Goal: Task Accomplishment & Management: Manage account settings

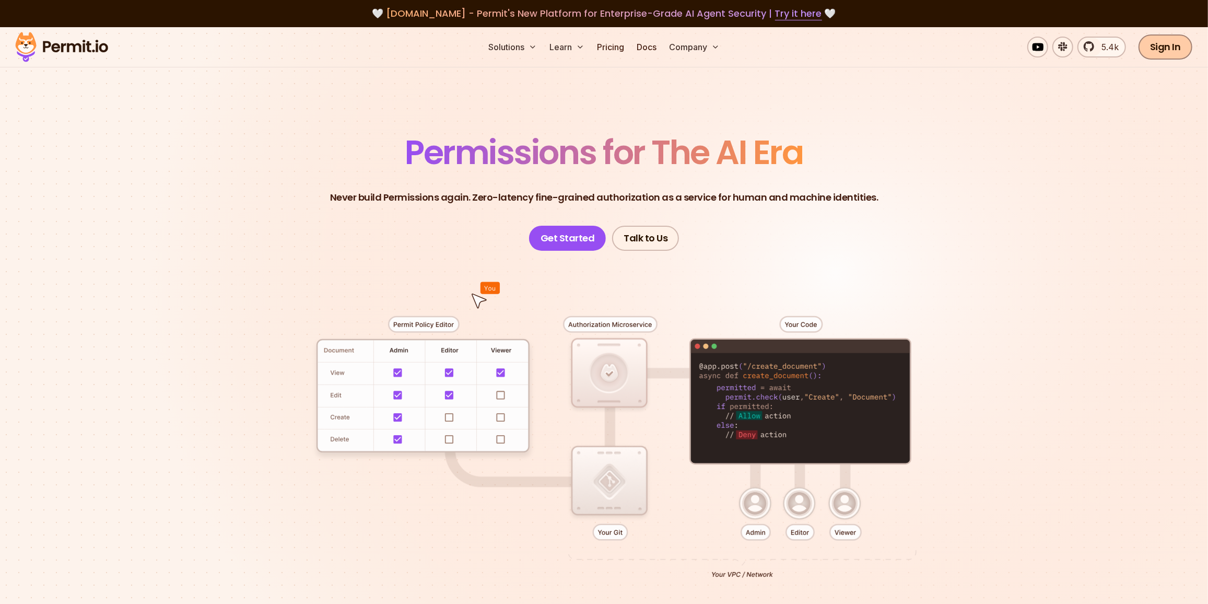
click at [1162, 52] on link "Sign In" at bounding box center [1166, 46] width 54 height 25
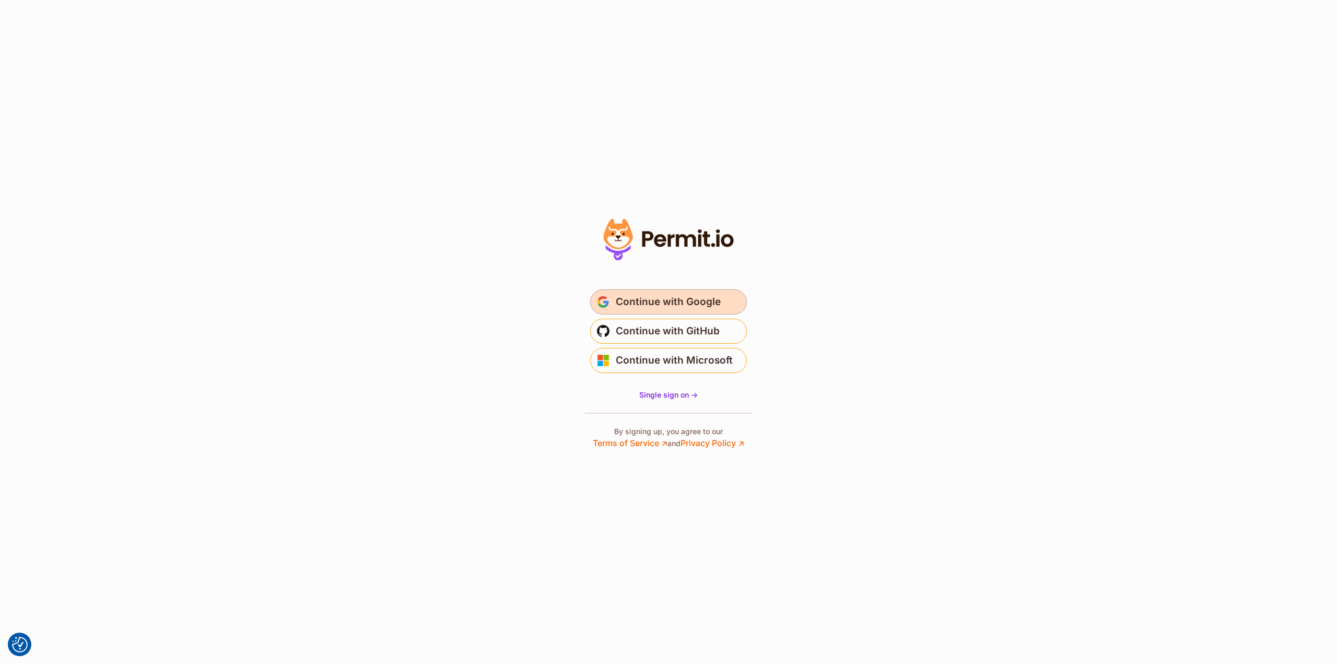
click at [689, 293] on button "Continue with Google" at bounding box center [668, 301] width 157 height 25
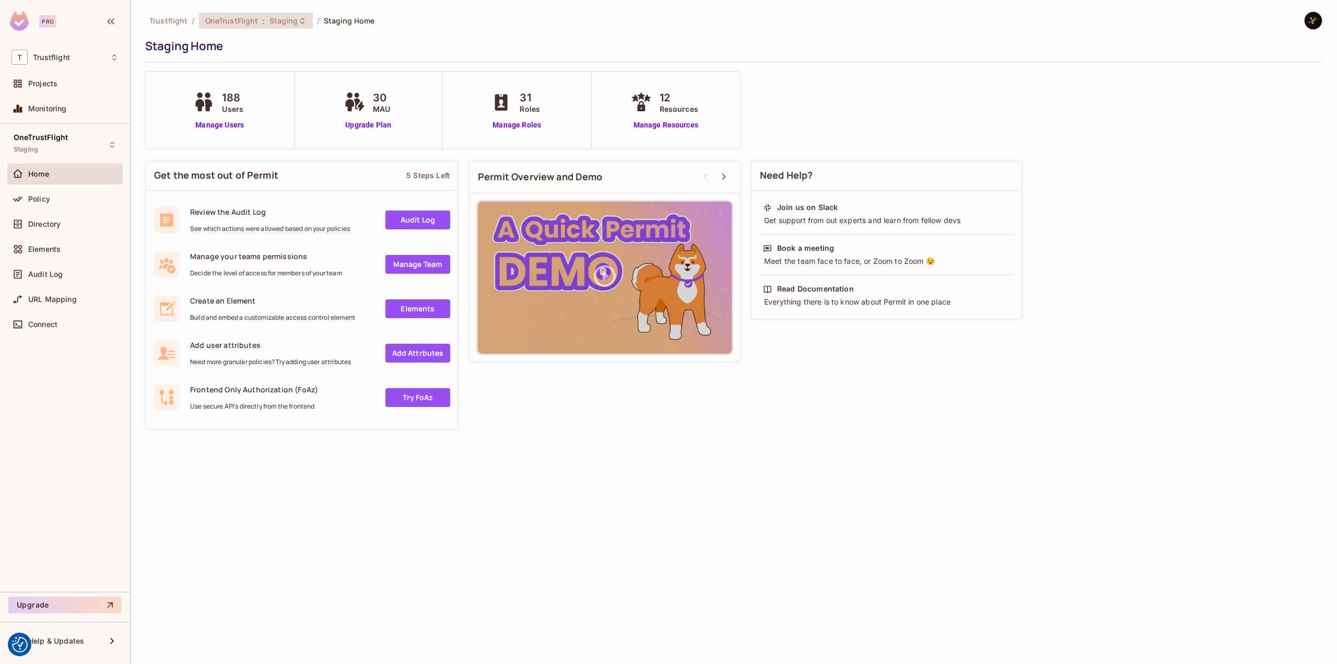
click at [263, 25] on span ":" at bounding box center [264, 21] width 4 height 8
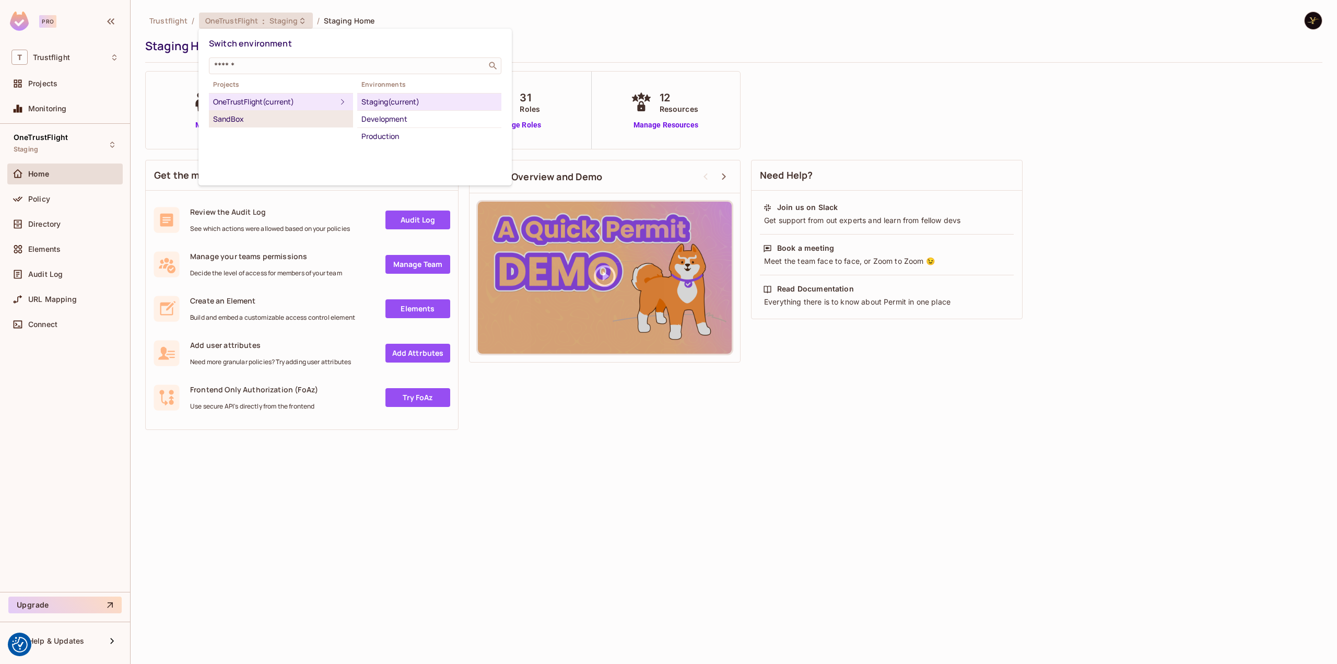
click at [278, 114] on div "SandBox" at bounding box center [281, 119] width 136 height 13
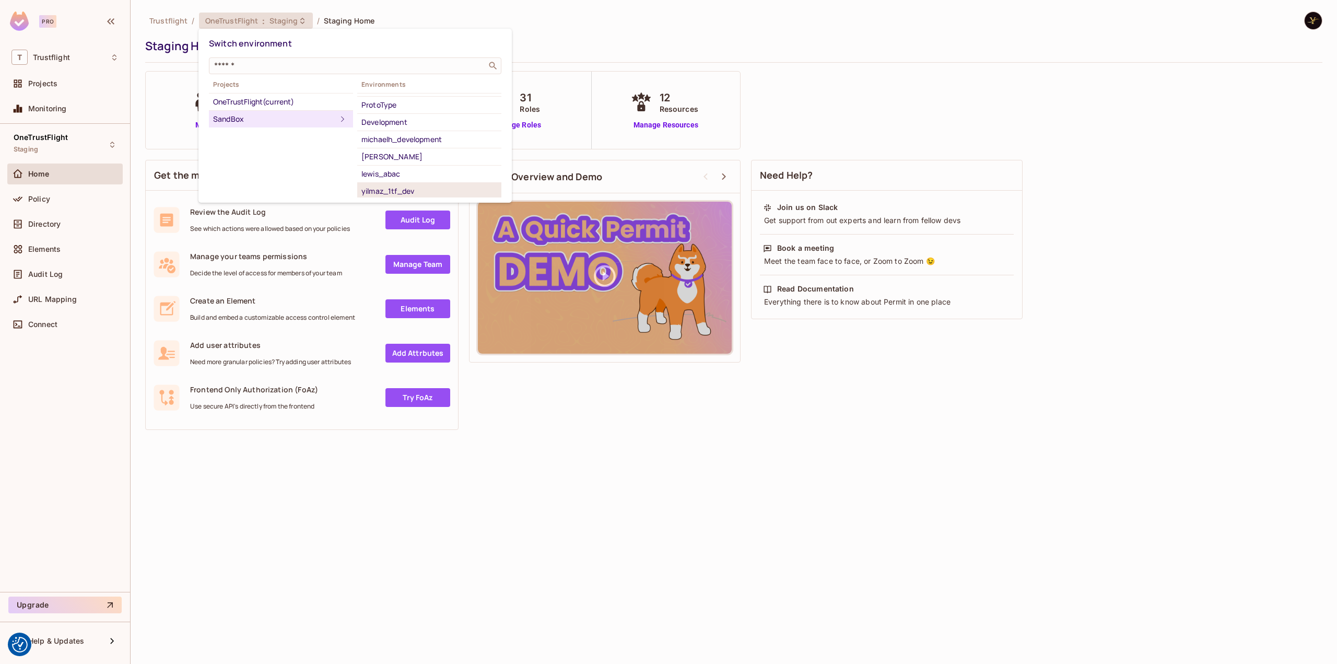
click at [433, 191] on div "yilmaz_1tf_dev" at bounding box center [430, 191] width 136 height 13
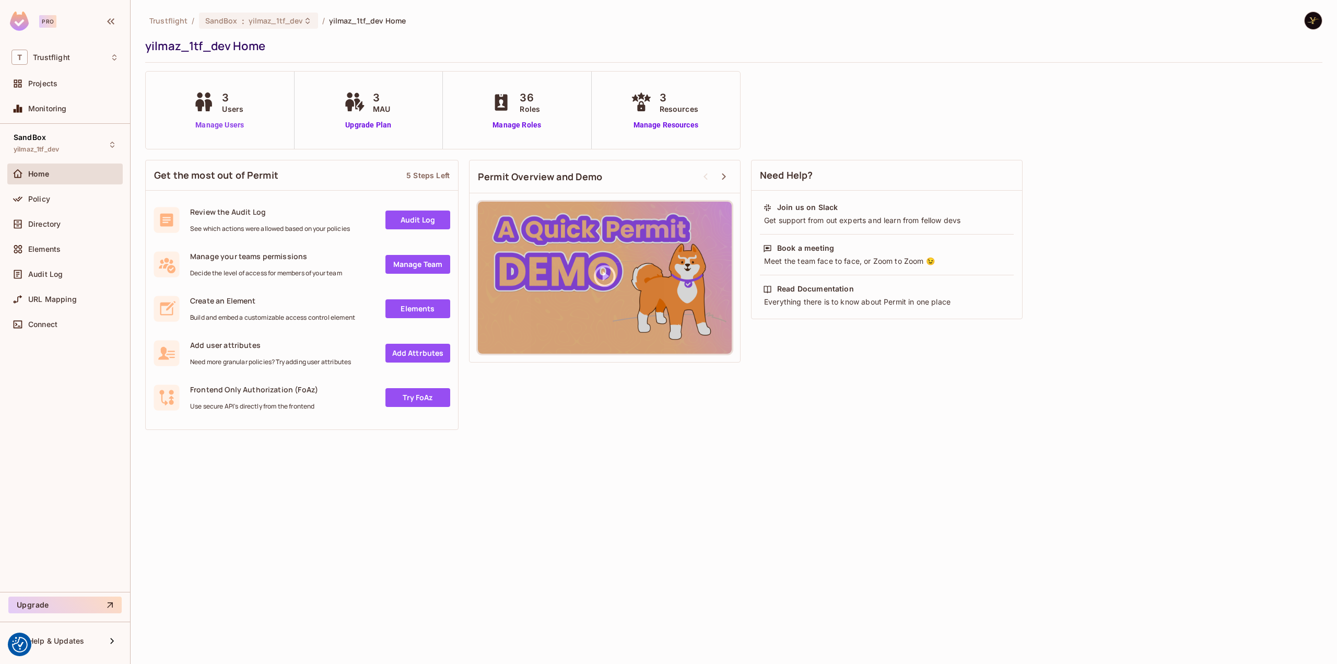
click at [226, 125] on link "Manage Users" at bounding box center [220, 125] width 58 height 11
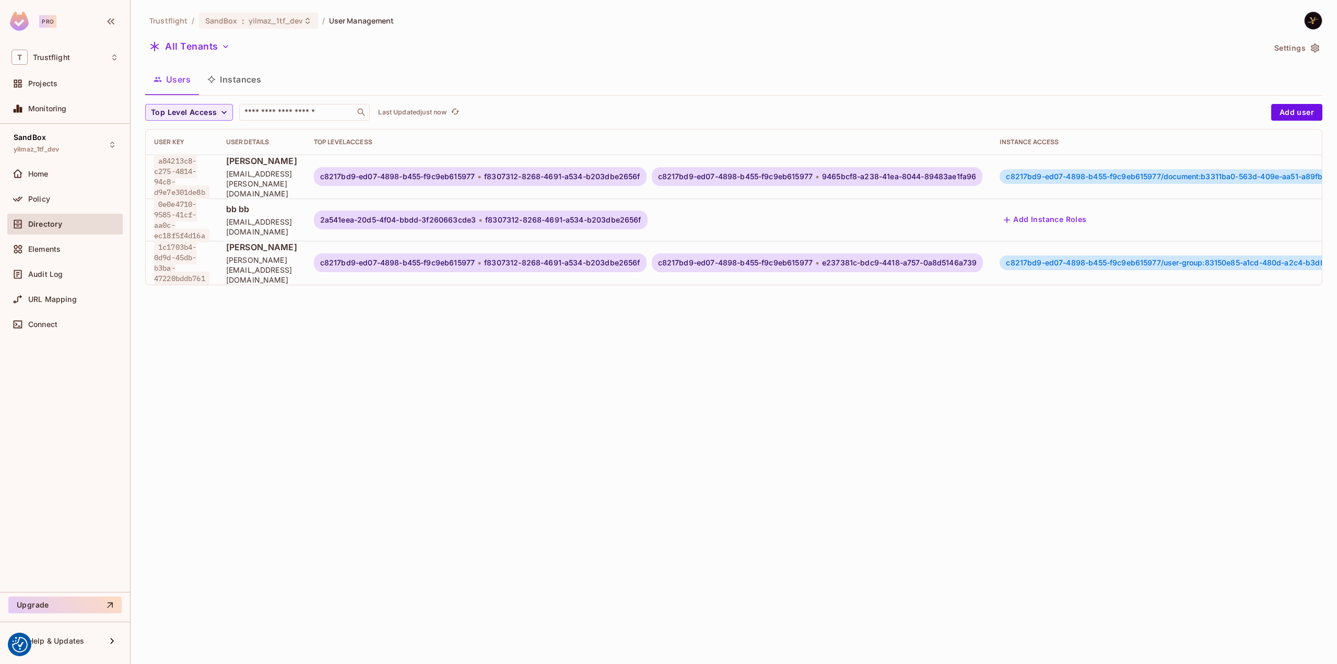
click at [1316, 49] on icon "button" at bounding box center [1315, 48] width 10 height 10
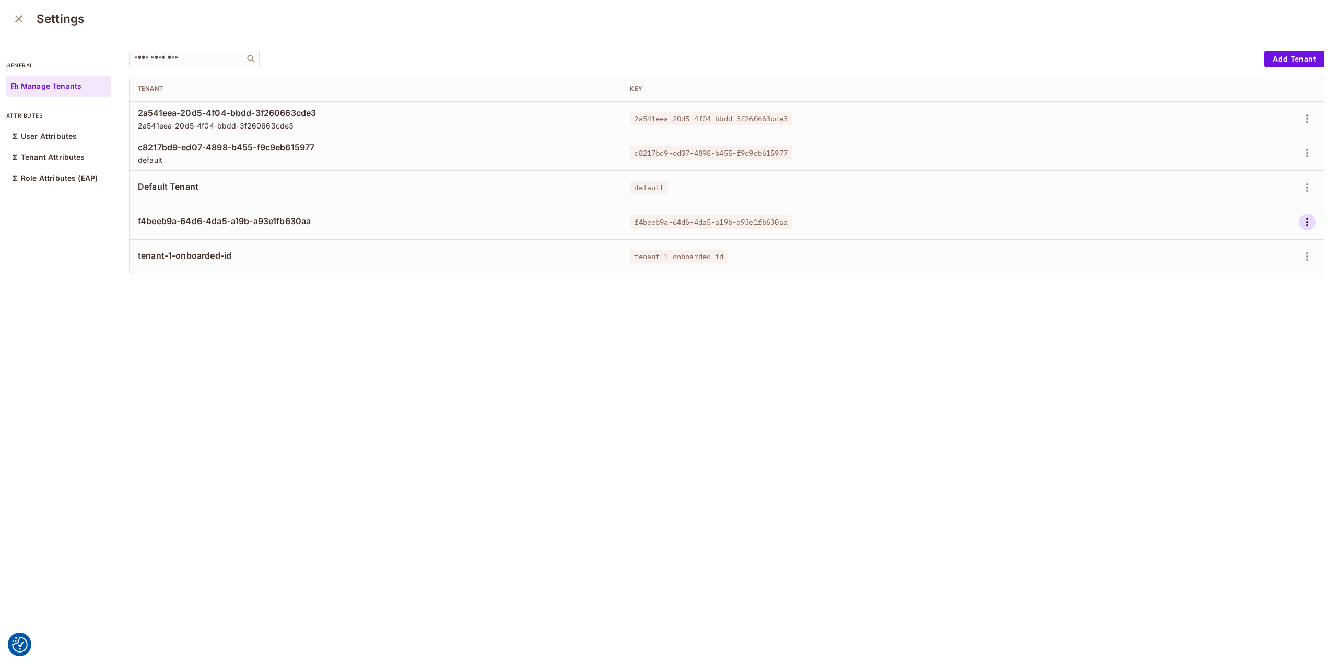
click at [1301, 222] on icon "button" at bounding box center [1307, 222] width 13 height 13
click at [1234, 290] on div "Delete Tenant" at bounding box center [1254, 291] width 49 height 10
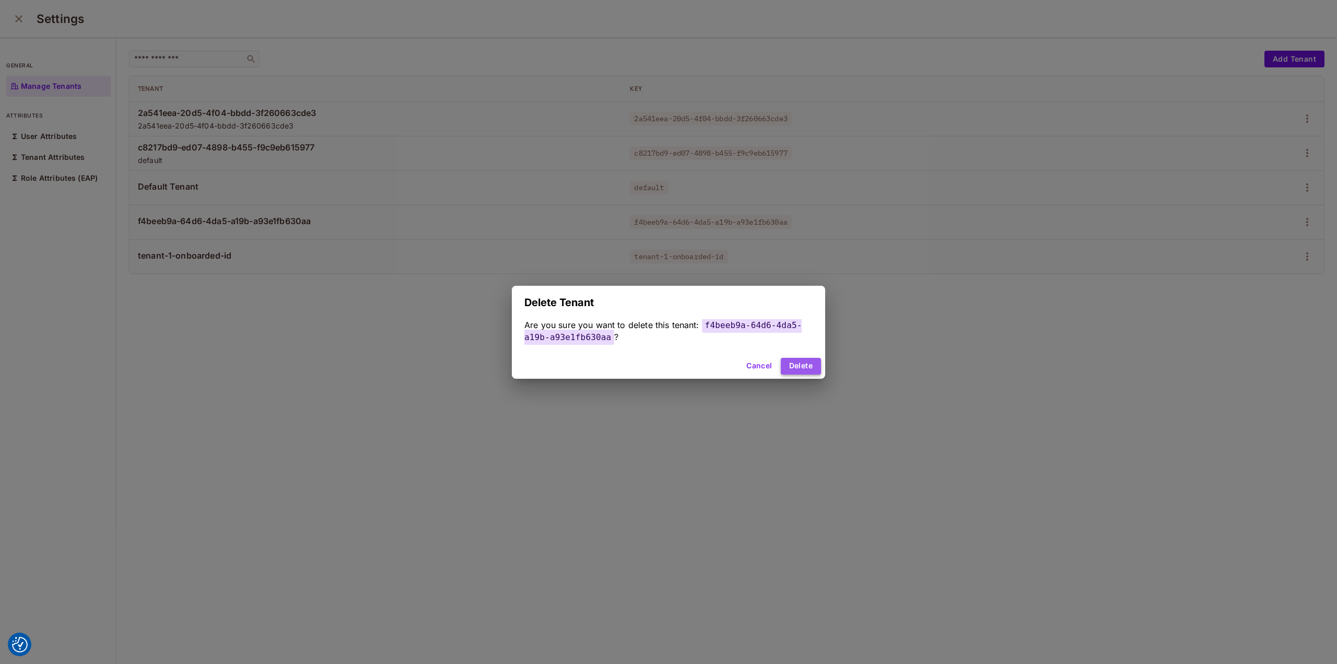
click at [791, 367] on button "Delete" at bounding box center [801, 366] width 40 height 17
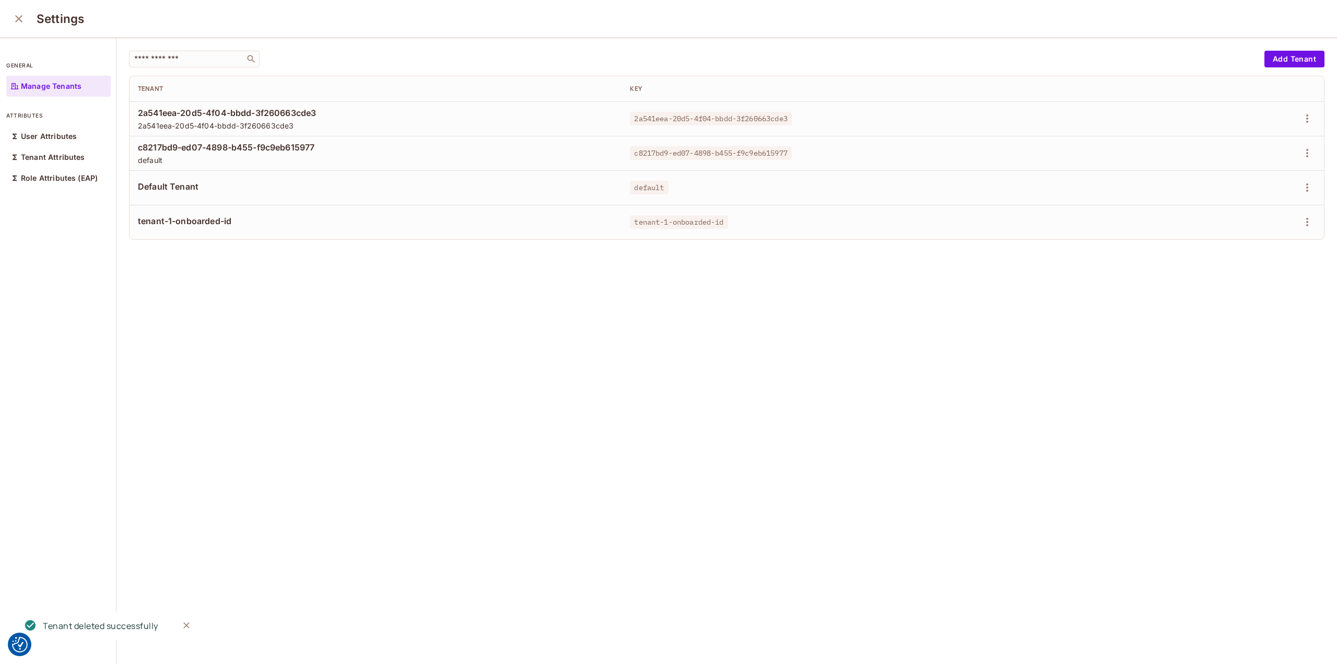
click at [386, 332] on div "​ Add Tenant Tenant Key 2a541eea-20d5-4f04-bbdd-3f260663cde3 2a541eea-20d5-4f04…" at bounding box center [726, 351] width 1221 height 627
click at [18, 15] on icon "close" at bounding box center [19, 19] width 13 height 13
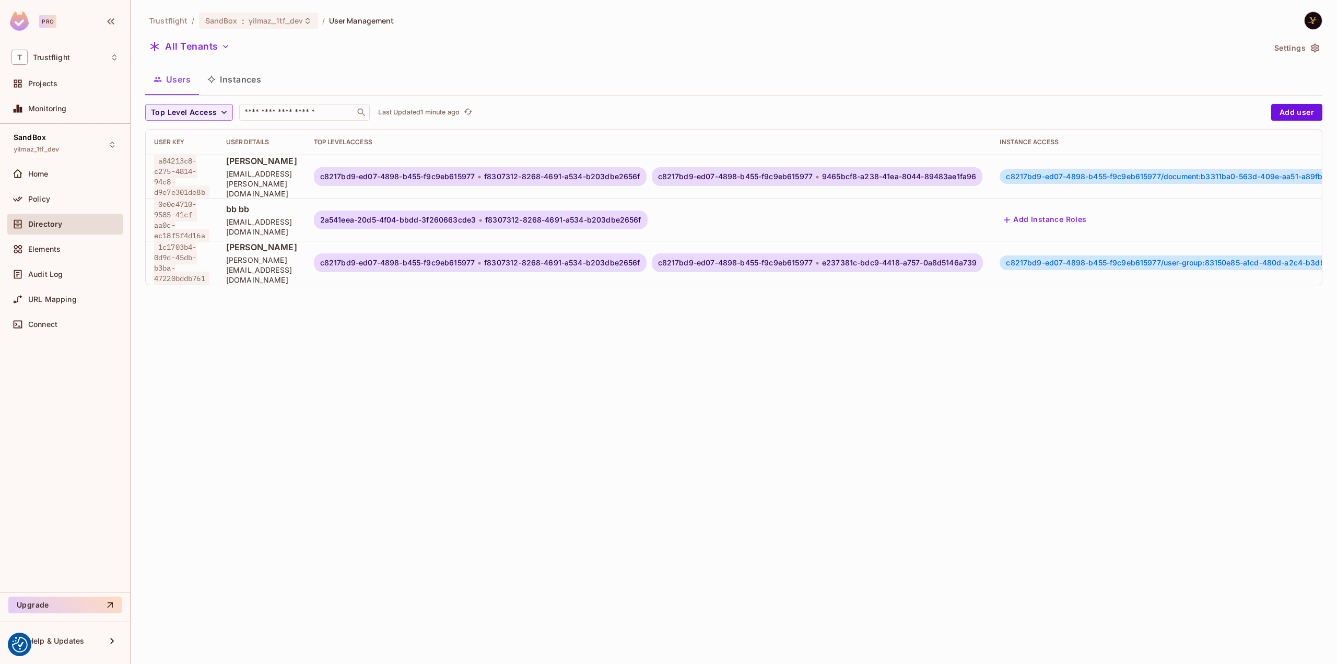
click at [1298, 42] on button "Settings" at bounding box center [1297, 48] width 52 height 17
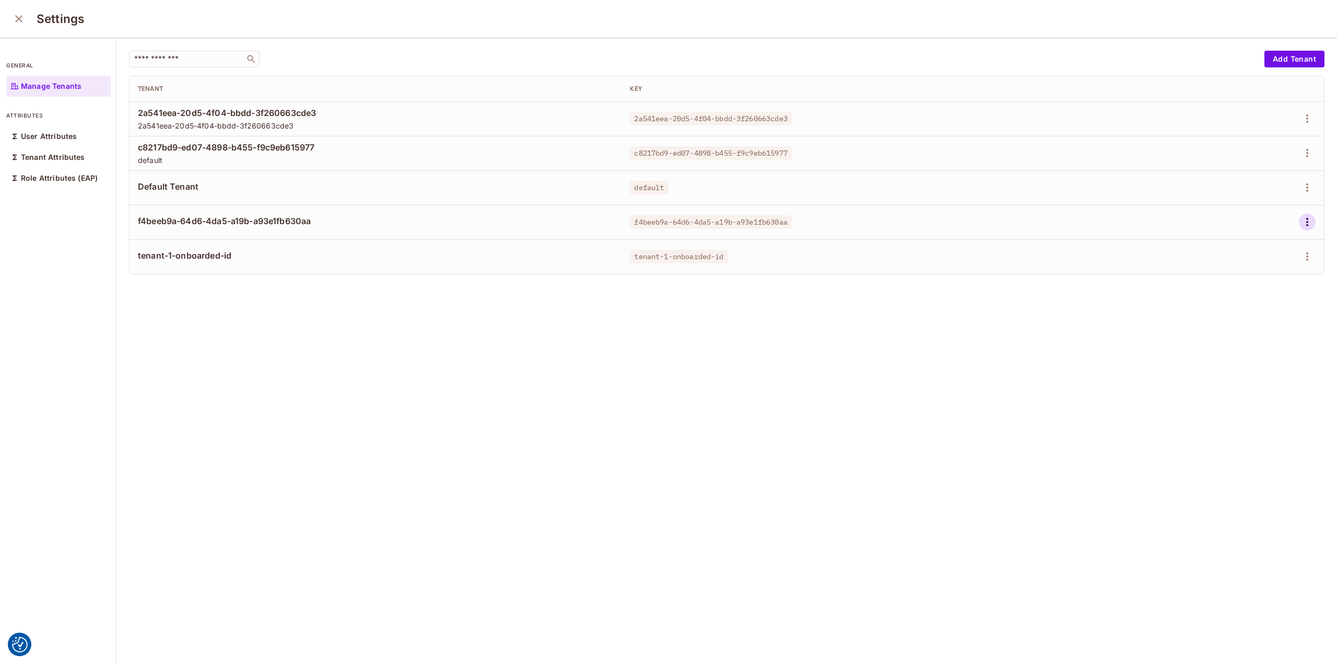
click at [1301, 217] on icon "button" at bounding box center [1307, 222] width 13 height 13
click at [1239, 285] on span "Delete Tenant" at bounding box center [1254, 291] width 55 height 17
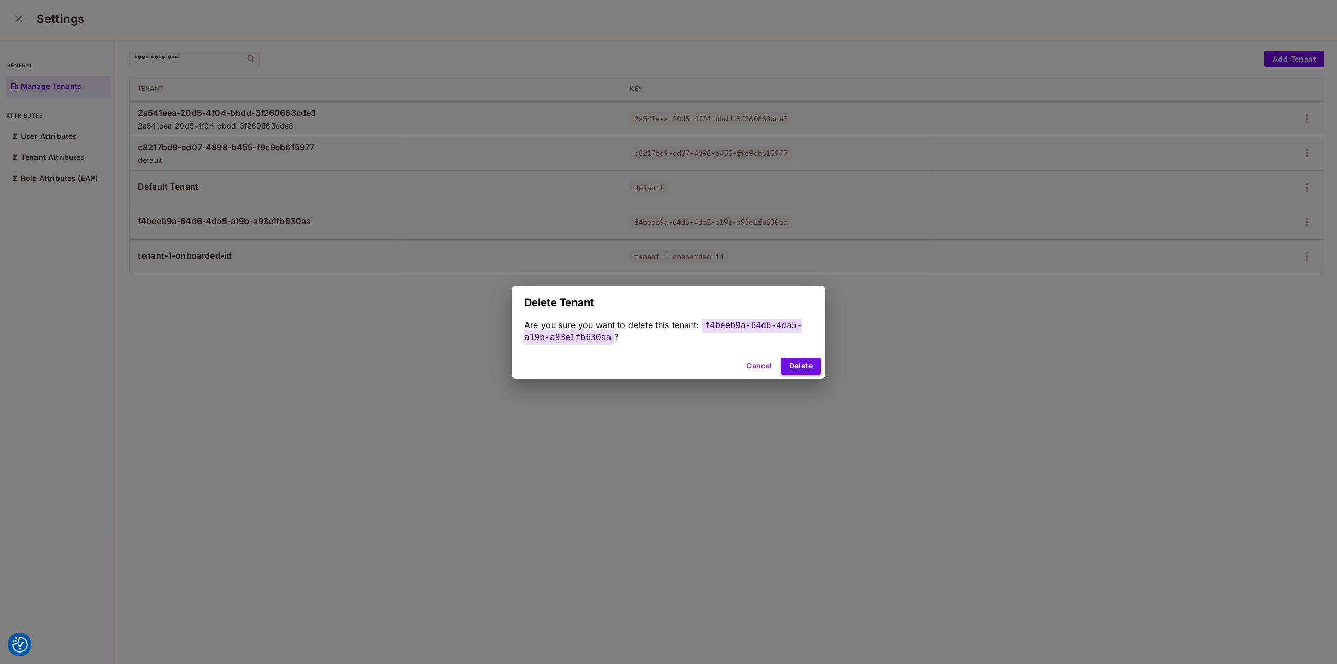
click at [798, 363] on button "Delete" at bounding box center [801, 366] width 40 height 17
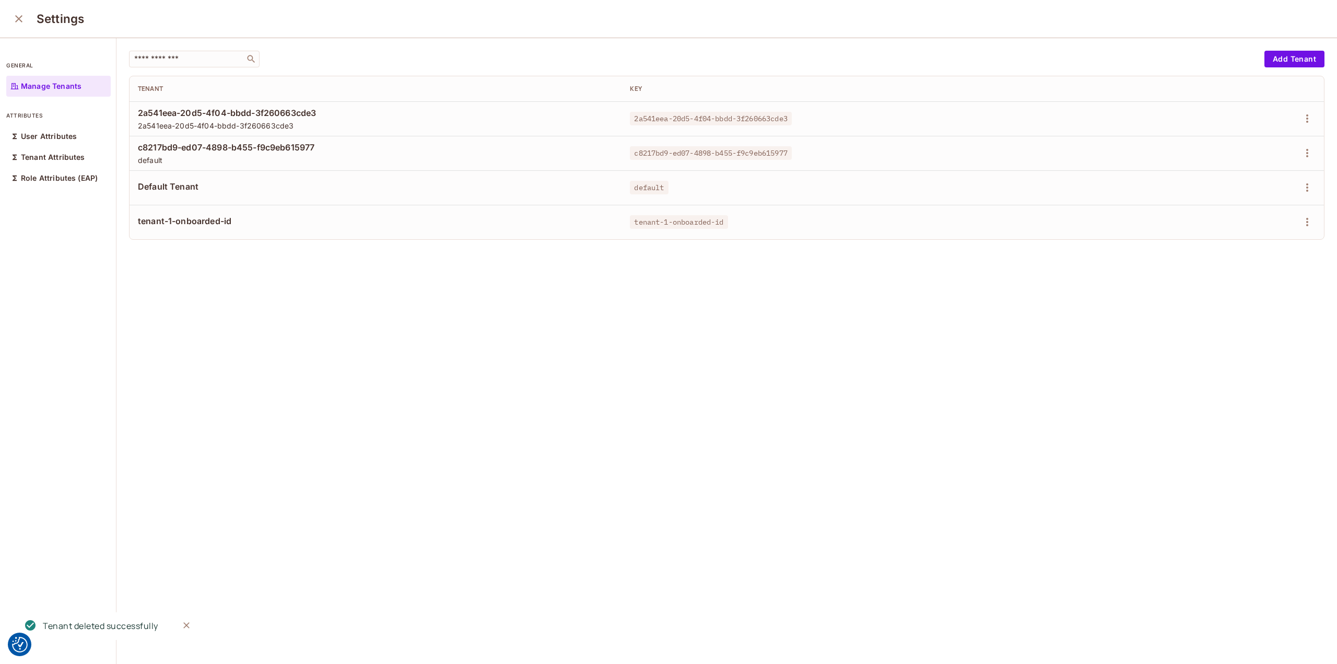
click at [436, 437] on div "​ Add Tenant Tenant Key 2a541eea-20d5-4f04-bbdd-3f260663cde3 2a541eea-20d5-4f04…" at bounding box center [726, 351] width 1221 height 627
click at [21, 18] on icon "close" at bounding box center [19, 19] width 13 height 13
